Goal: Transaction & Acquisition: Purchase product/service

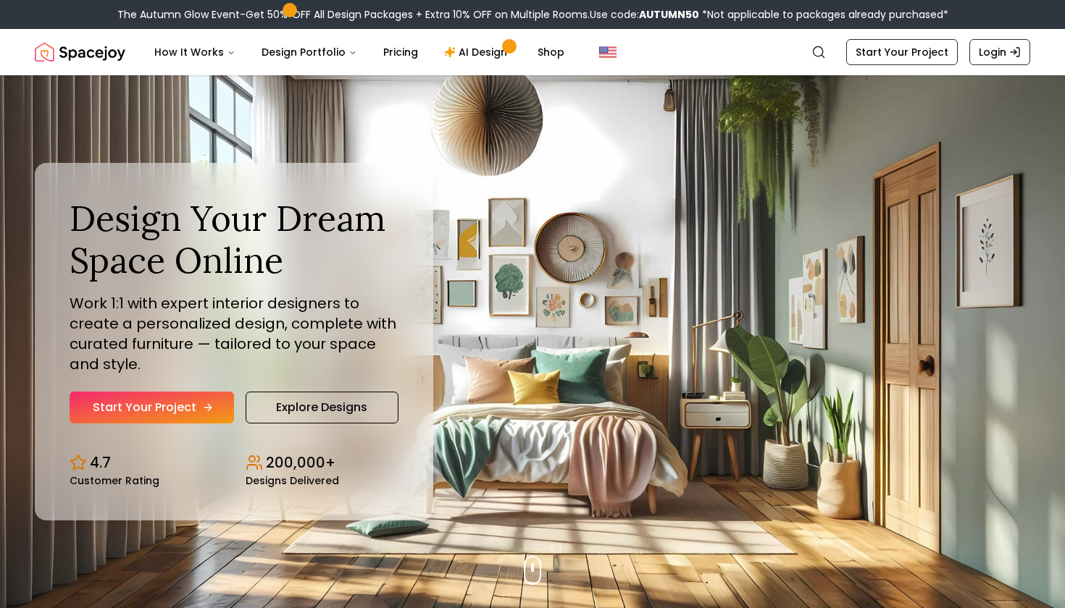
click at [196, 403] on link "Start Your Project" at bounding box center [152, 408] width 164 height 32
click at [197, 407] on link "Start Your Project" at bounding box center [152, 408] width 164 height 32
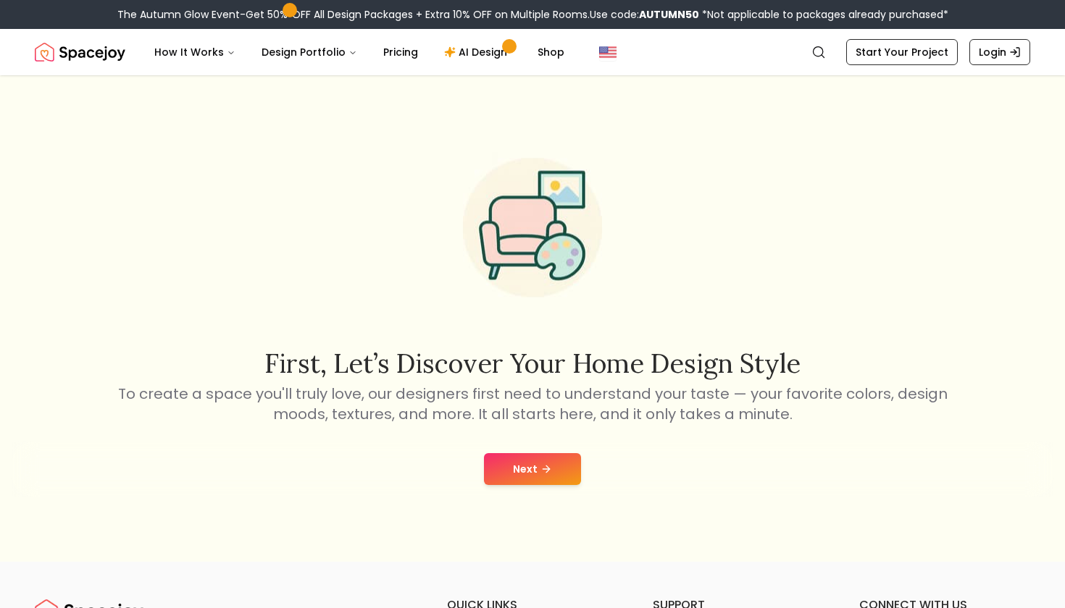
click at [537, 472] on button "Next" at bounding box center [532, 469] width 97 height 32
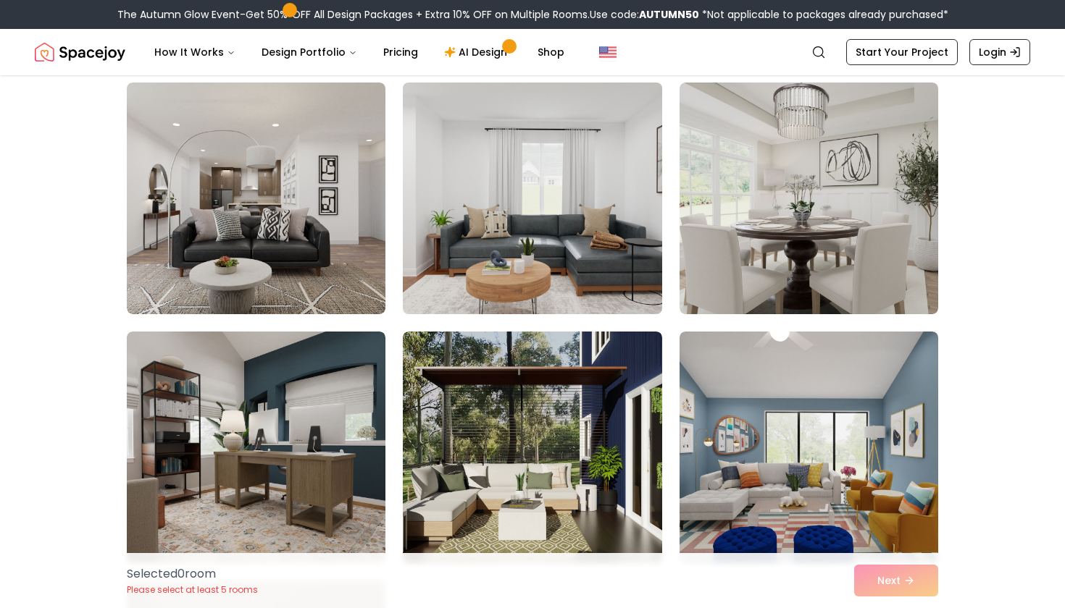
scroll to position [364, 0]
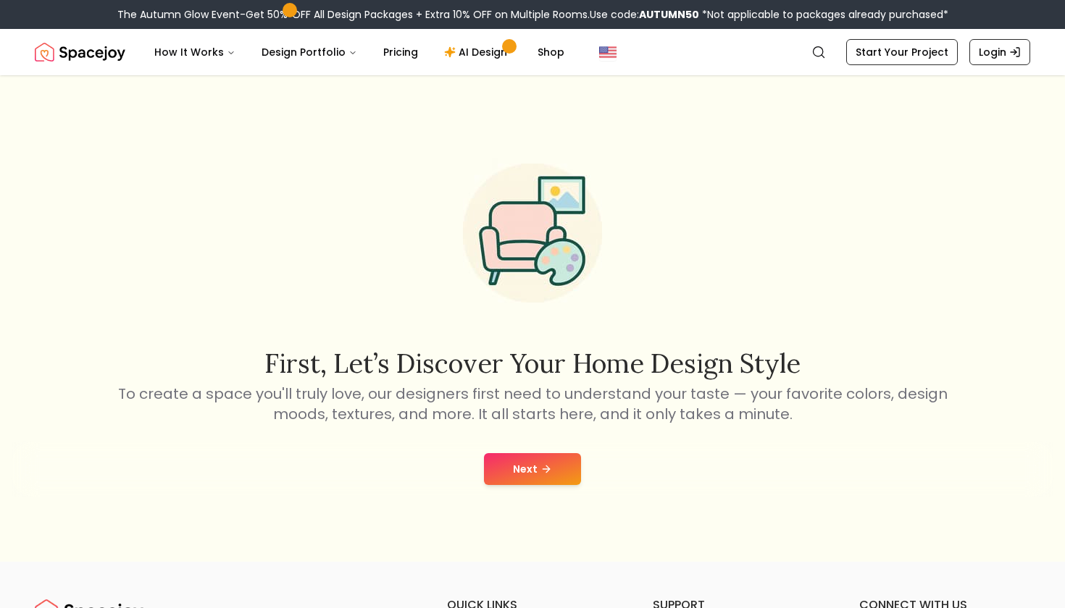
click at [509, 467] on button "Next" at bounding box center [532, 469] width 97 height 32
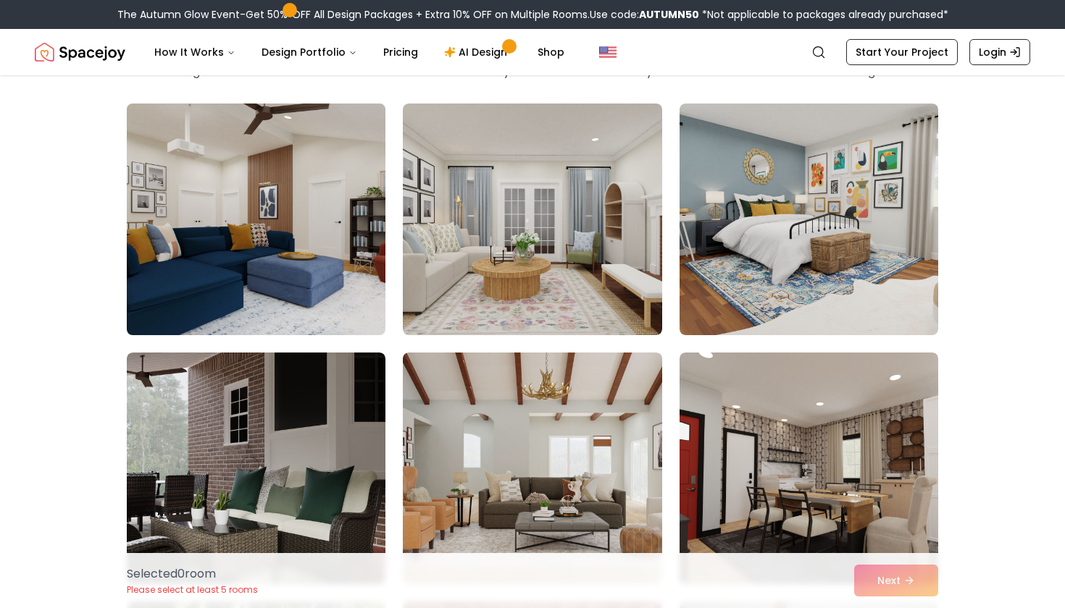
scroll to position [92, 0]
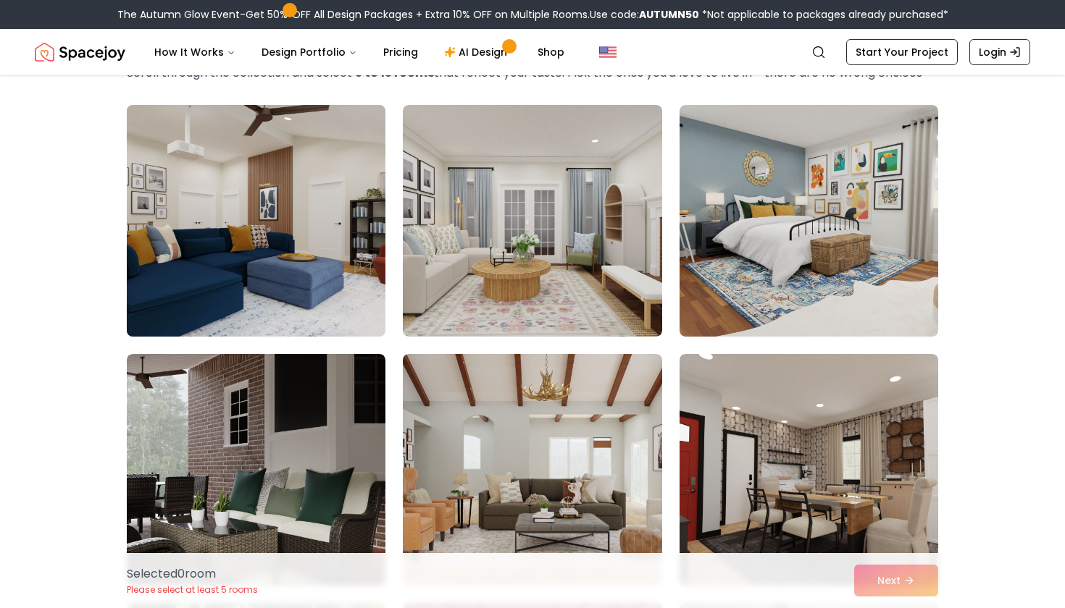
click at [297, 269] on img at bounding box center [256, 220] width 272 height 243
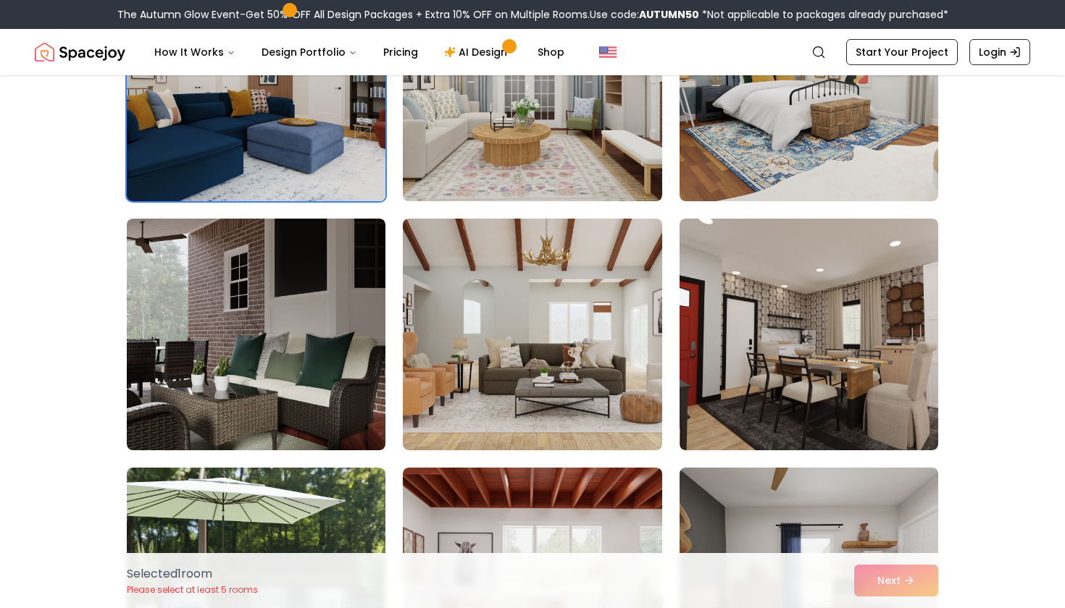
scroll to position [224, 0]
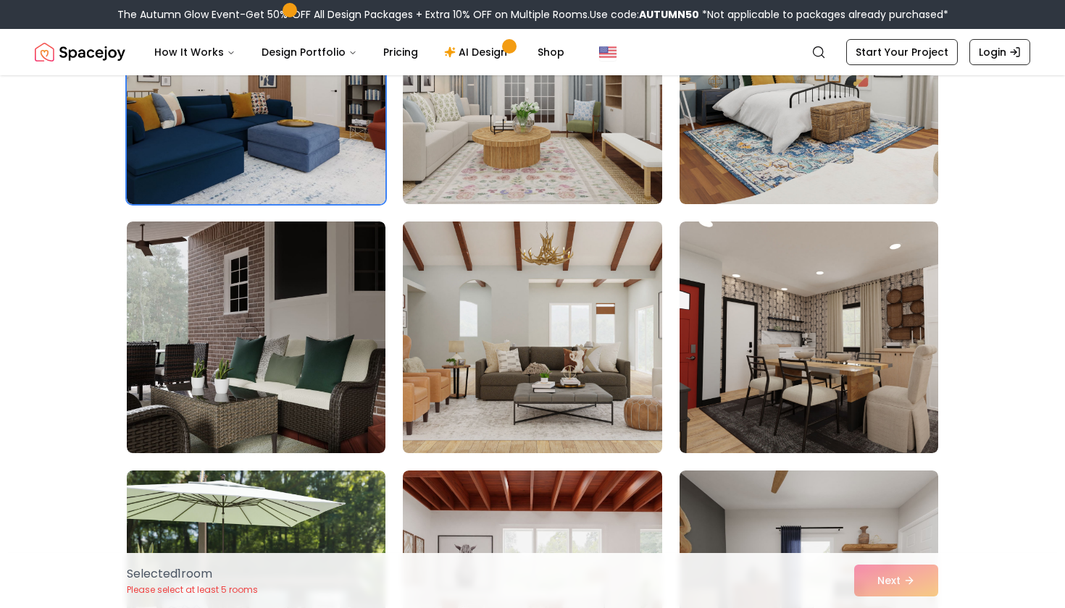
click at [553, 319] on img at bounding box center [532, 337] width 272 height 243
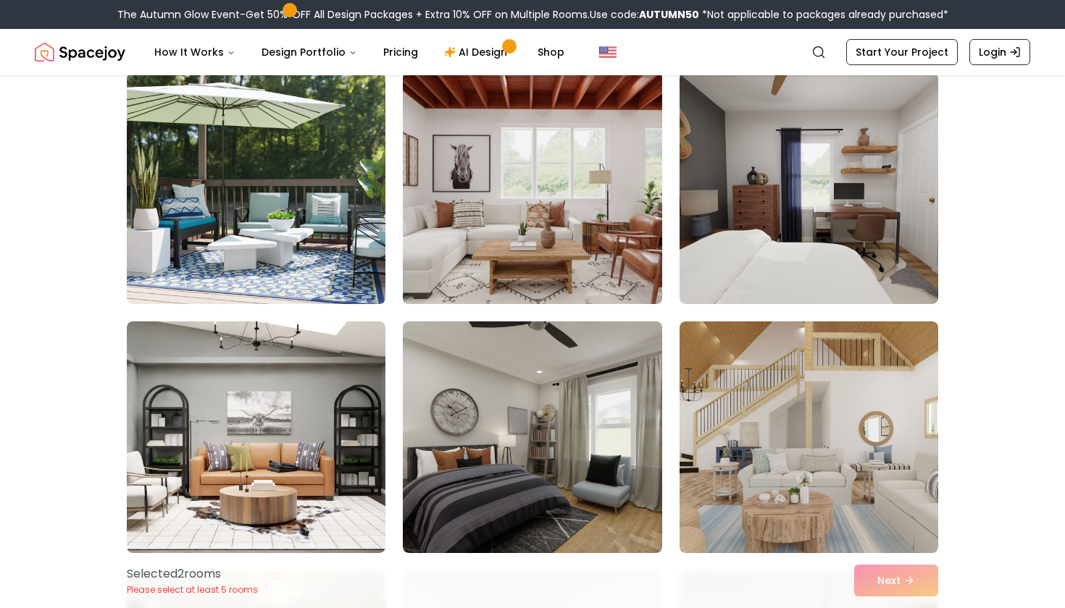
scroll to position [634, 0]
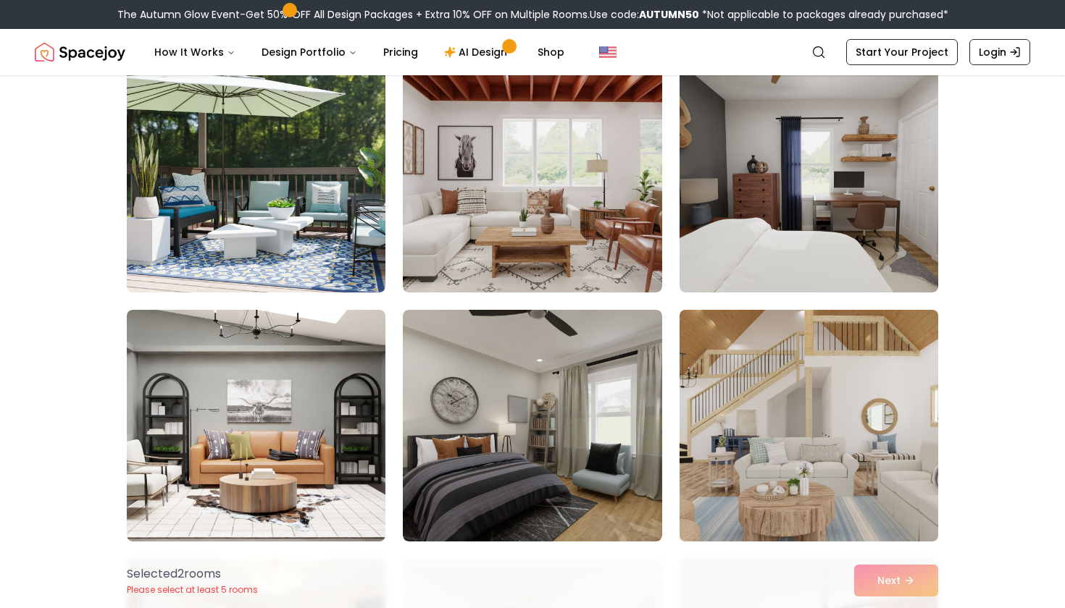
click at [785, 358] on img at bounding box center [809, 425] width 272 height 243
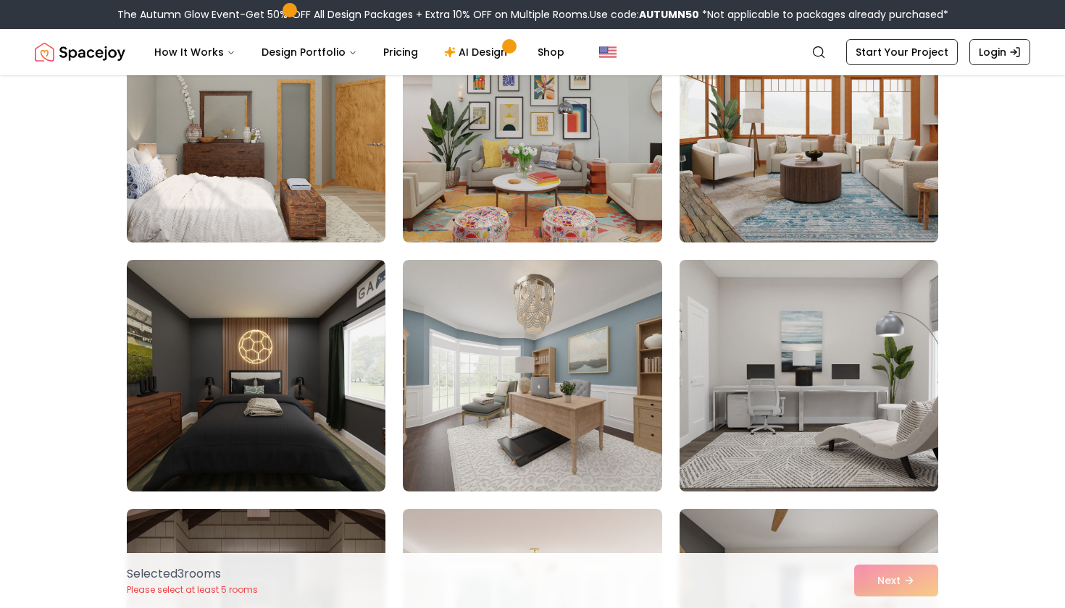
scroll to position [5175, 0]
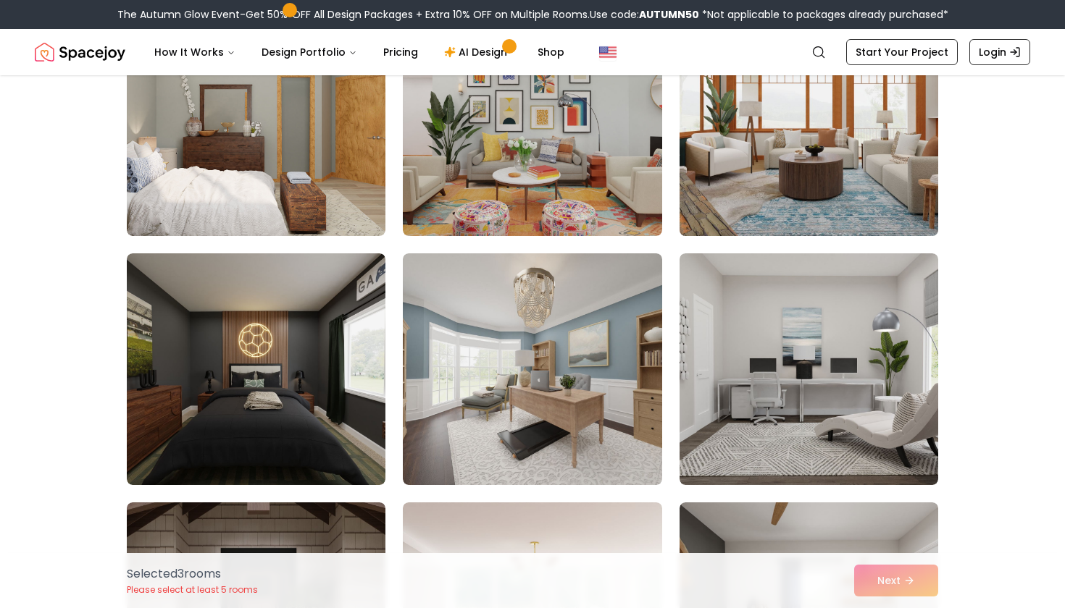
click at [789, 216] on img at bounding box center [809, 120] width 272 height 243
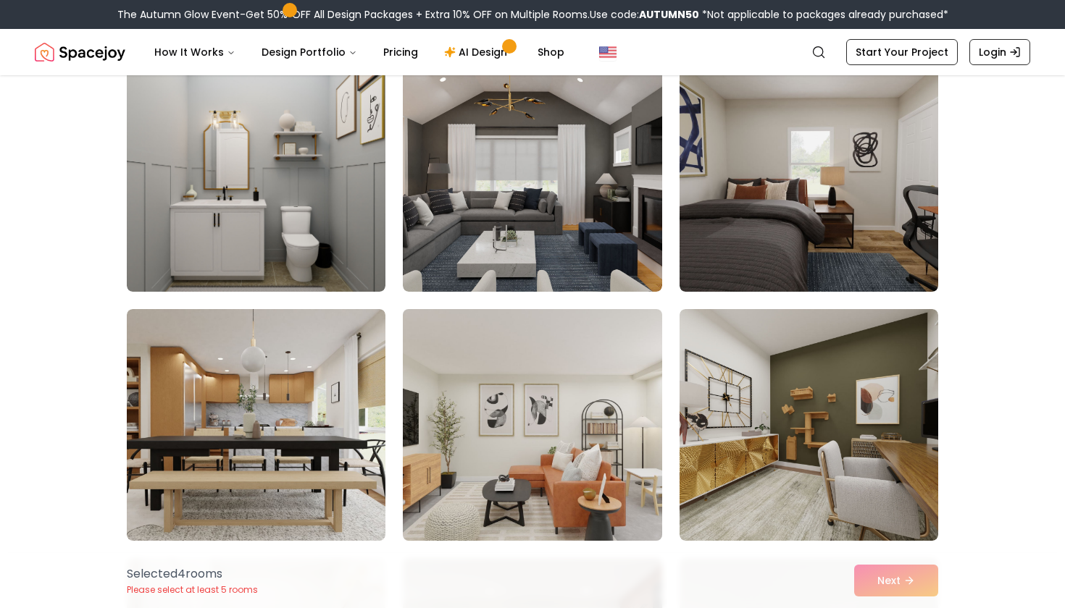
scroll to position [6613, 0]
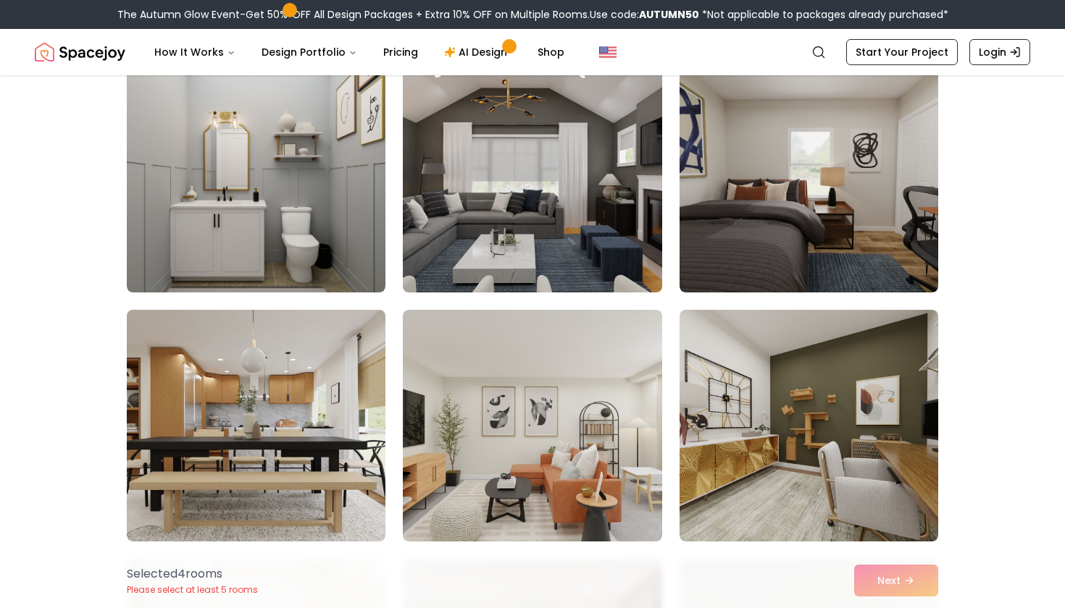
click at [500, 243] on img at bounding box center [532, 176] width 272 height 243
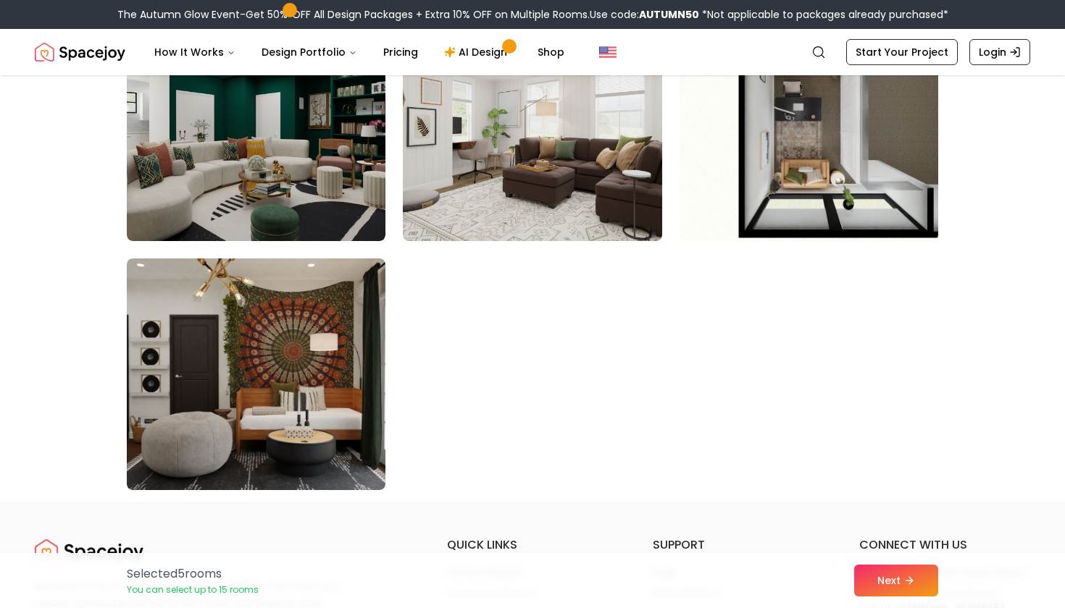
scroll to position [8158, 0]
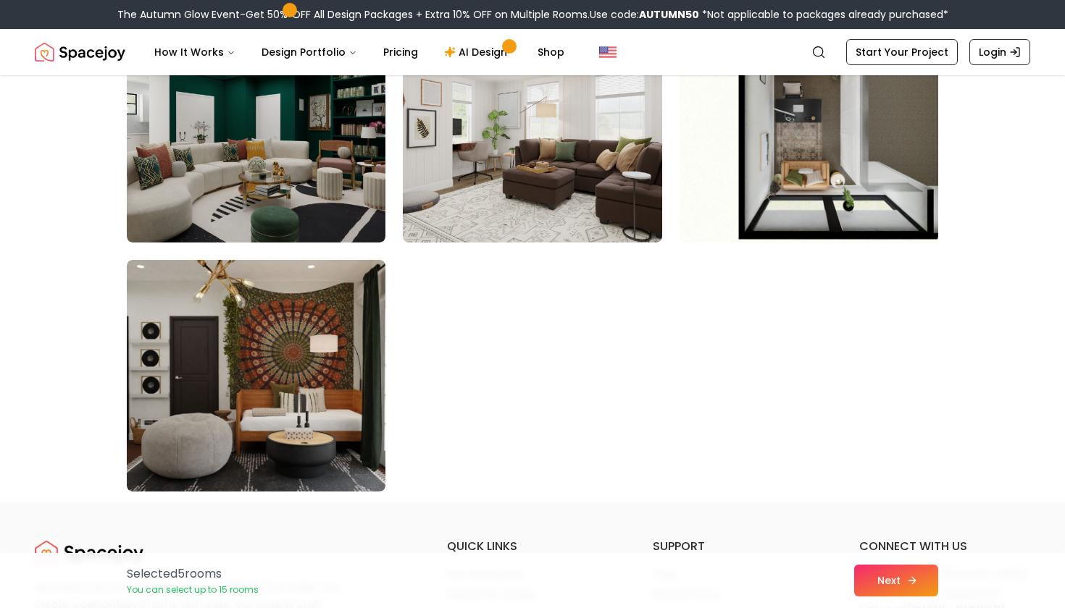
click at [865, 575] on button "Next" at bounding box center [896, 581] width 84 height 32
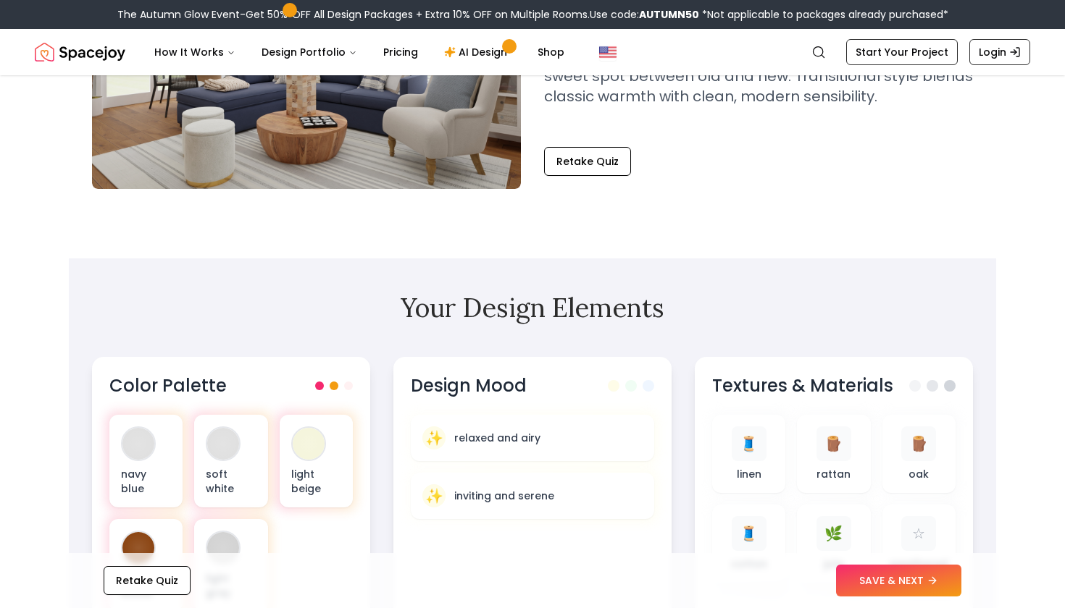
scroll to position [255, 0]
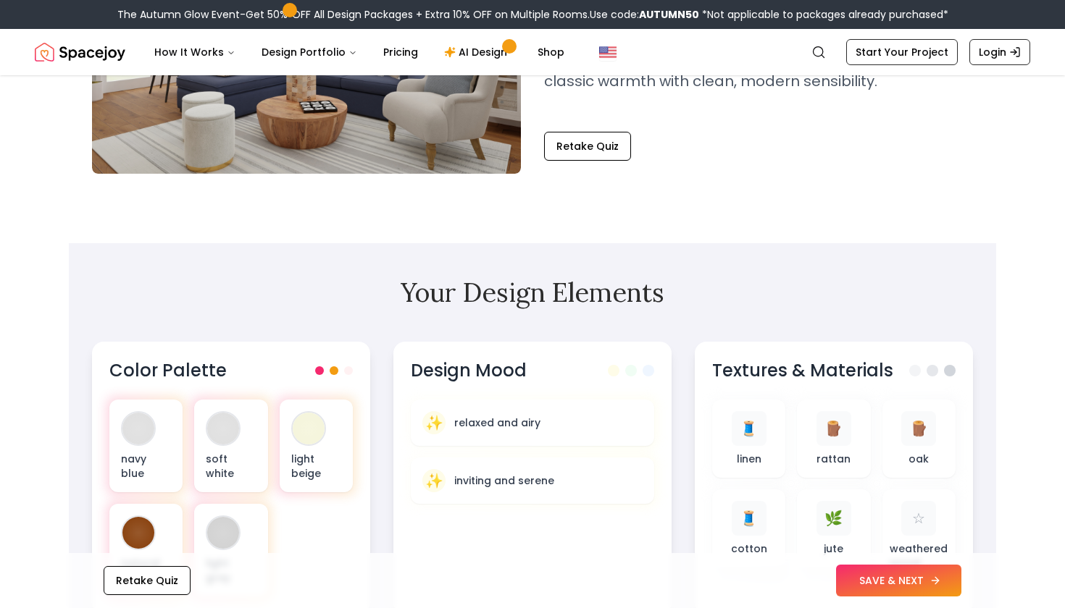
click at [882, 569] on button "SAVE & NEXT" at bounding box center [898, 581] width 125 height 32
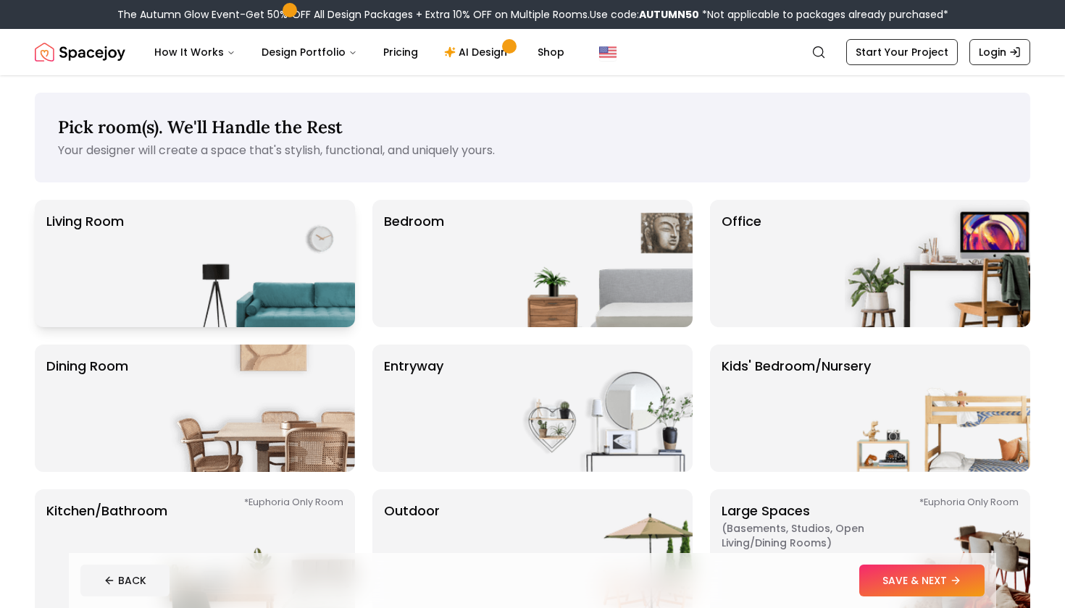
click at [329, 264] on img at bounding box center [261, 263] width 185 height 127
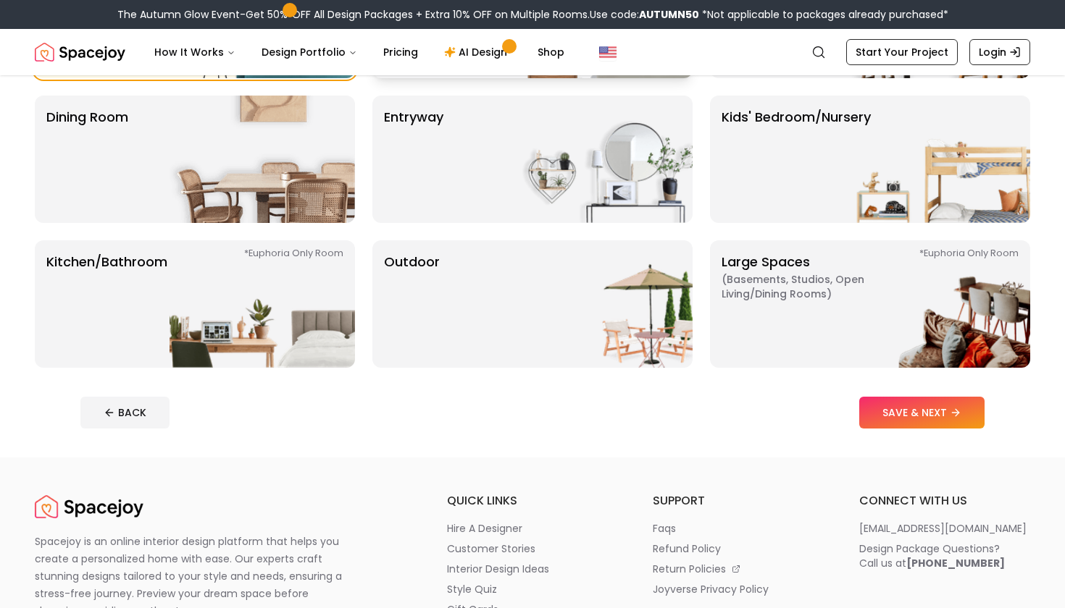
scroll to position [290, 0]
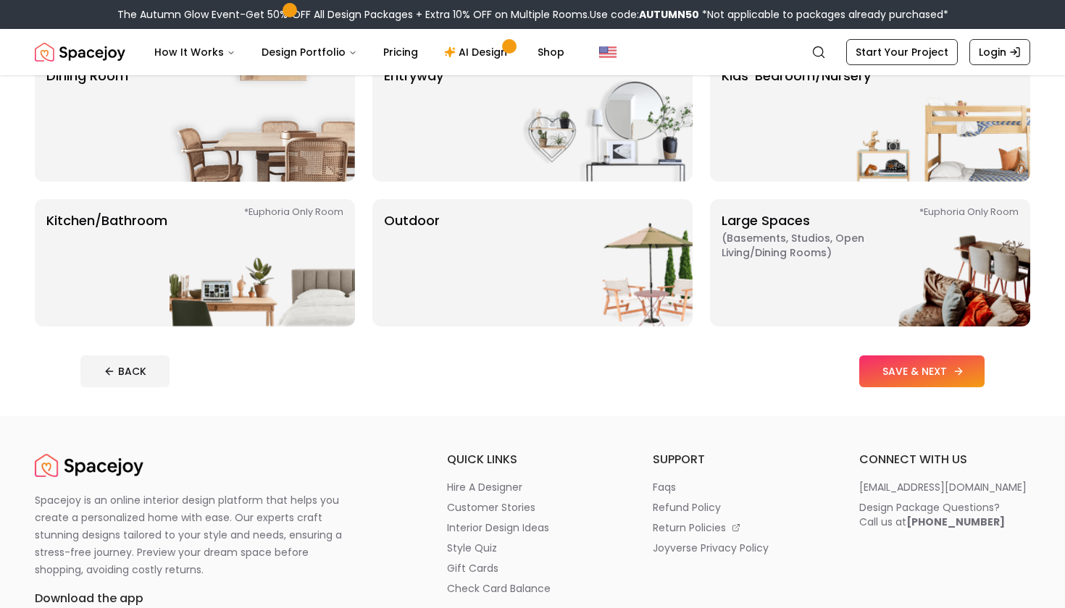
click at [879, 371] on button "SAVE & NEXT" at bounding box center [921, 372] width 125 height 32
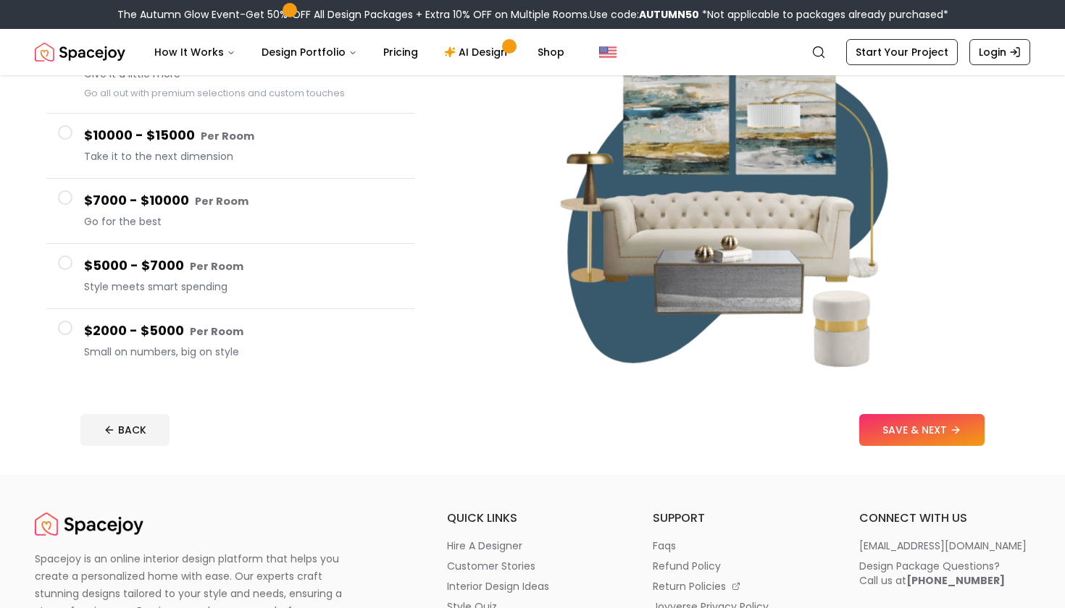
scroll to position [180, 0]
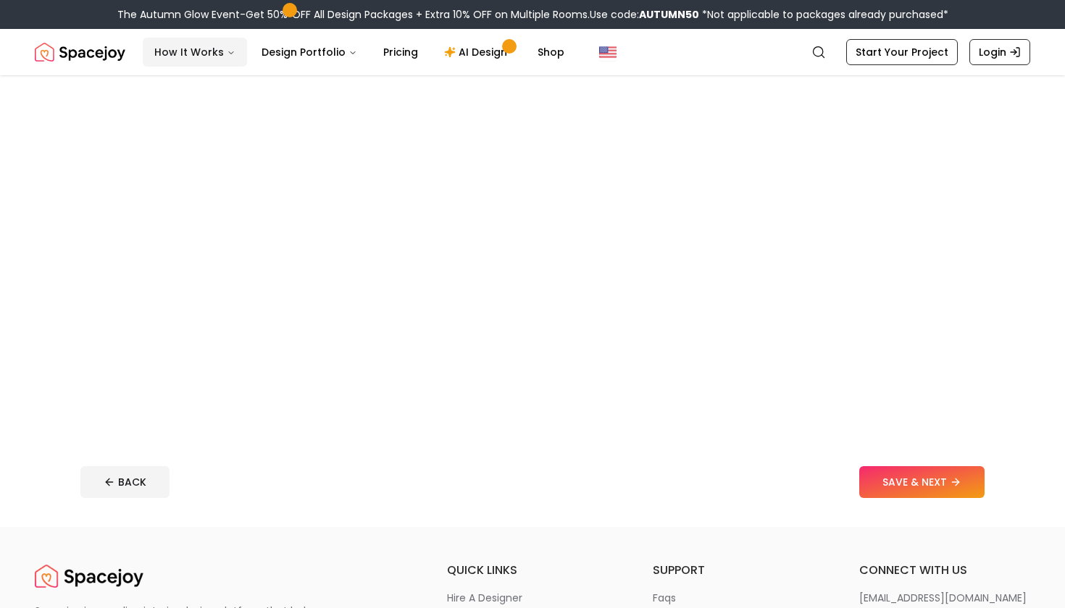
scroll to position [290, 0]
